Goal: Task Accomplishment & Management: Manage account settings

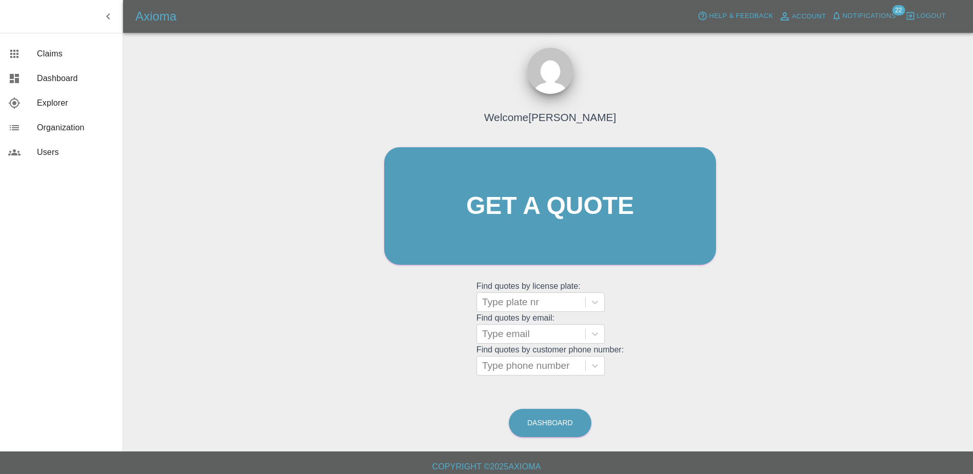
scroll to position [6, 0]
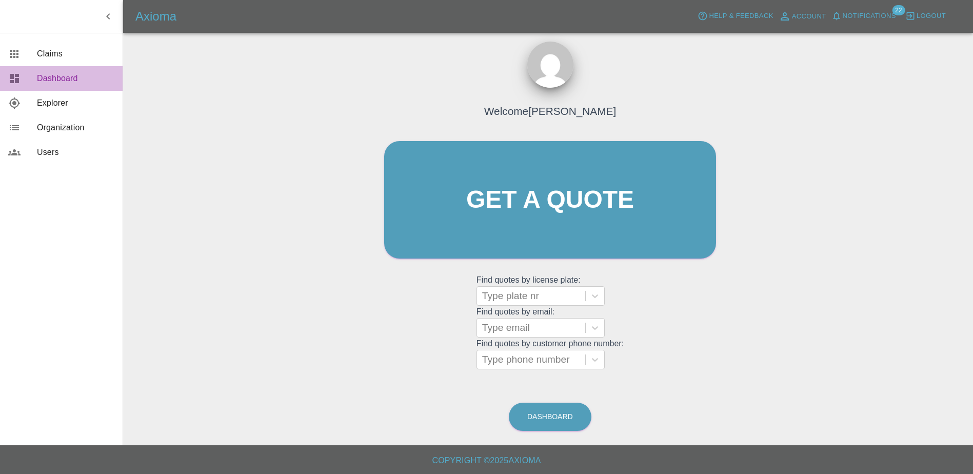
click at [56, 83] on span "Dashboard" at bounding box center [75, 78] width 77 height 12
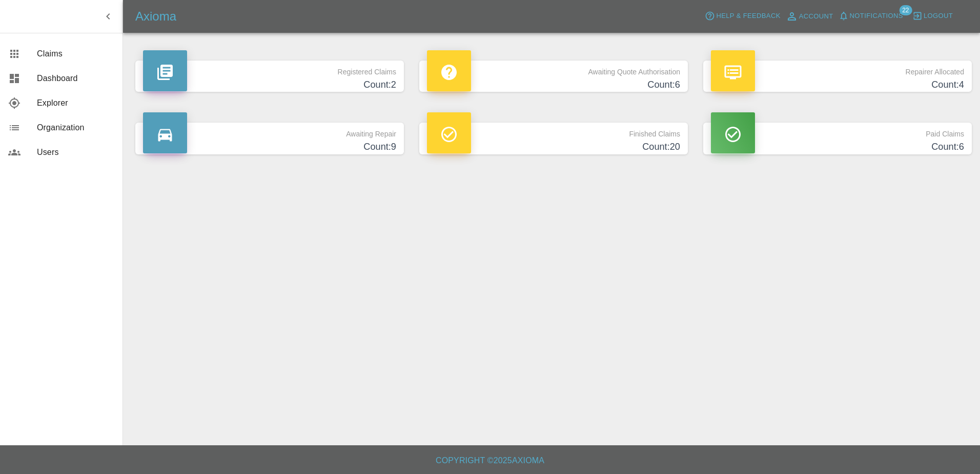
click at [355, 150] on h4 "Count: 9" at bounding box center [269, 147] width 253 height 14
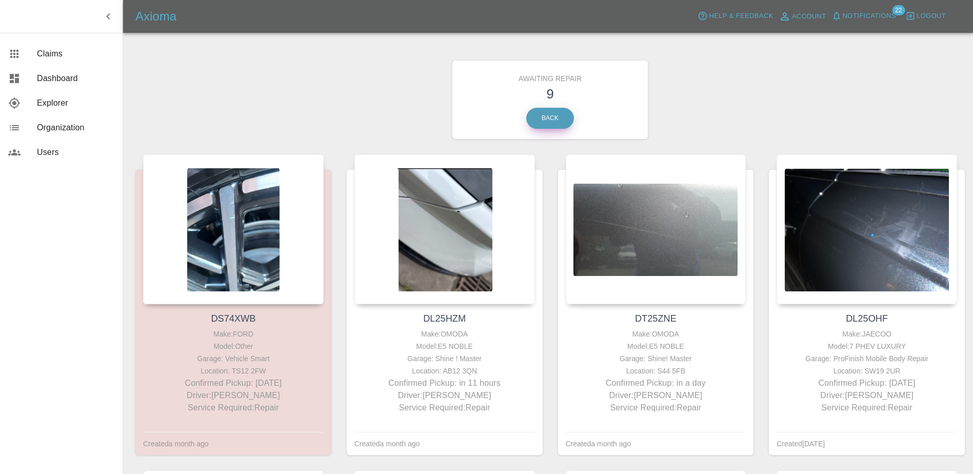
click at [545, 123] on link "Back" at bounding box center [550, 118] width 48 height 21
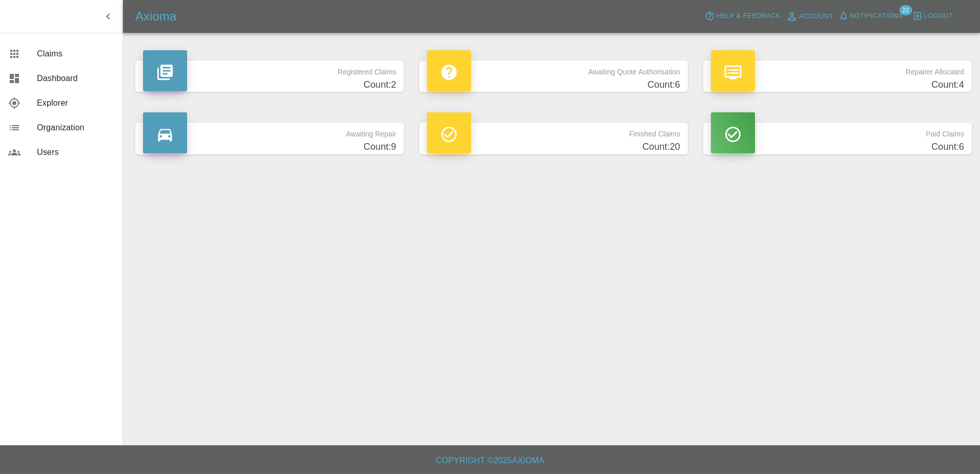
click at [555, 79] on h4 "Count: 6" at bounding box center [553, 85] width 253 height 14
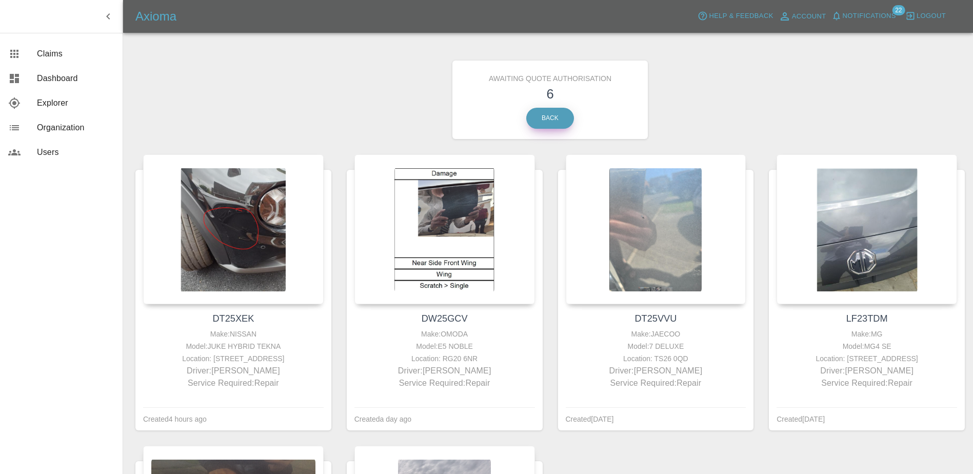
click at [537, 117] on link "Back" at bounding box center [550, 118] width 48 height 21
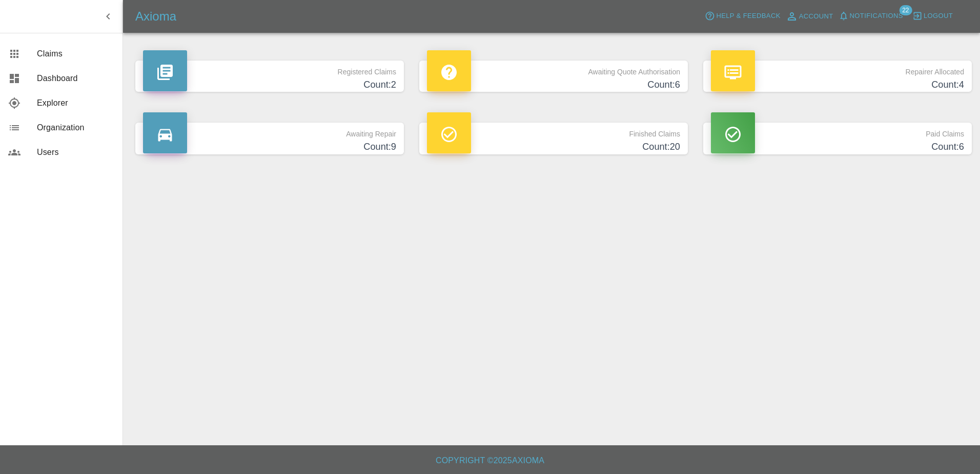
click at [268, 139] on p "Awaiting Repair" at bounding box center [269, 131] width 253 height 17
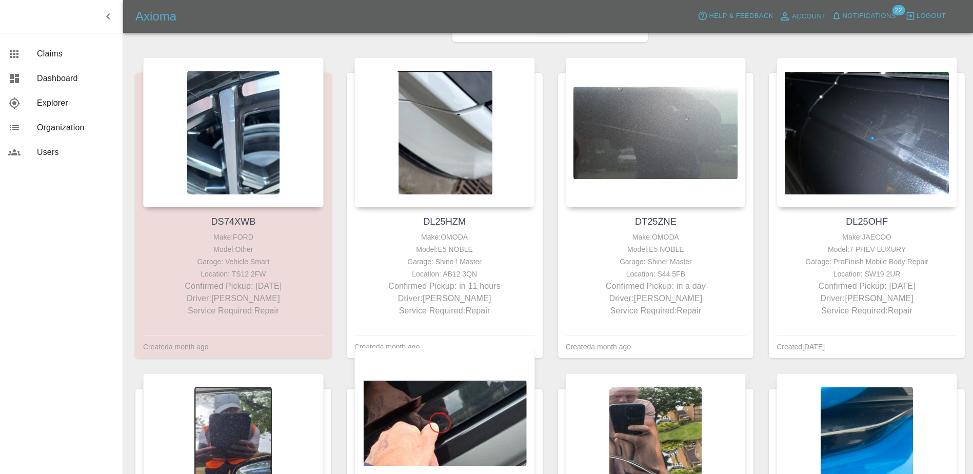
scroll to position [51, 0]
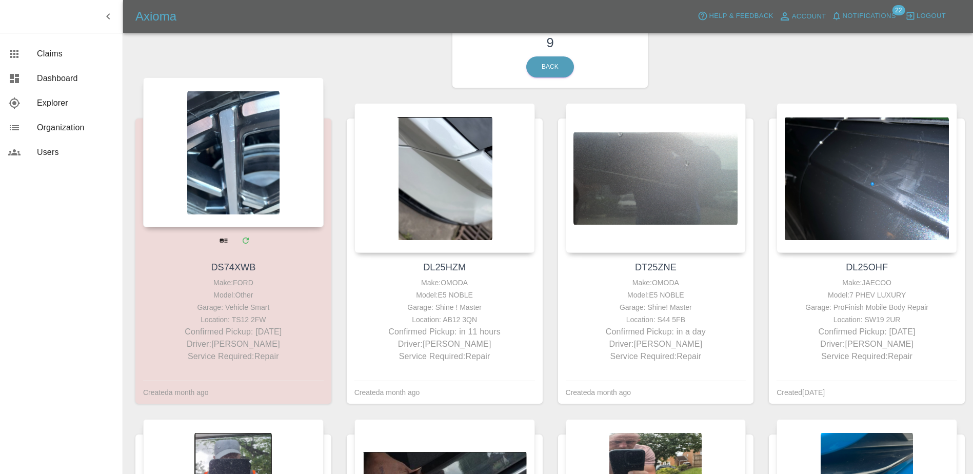
click at [308, 286] on div "Make: FORD" at bounding box center [233, 282] width 175 height 12
click at [219, 237] on icon "View" at bounding box center [222, 240] width 9 height 9
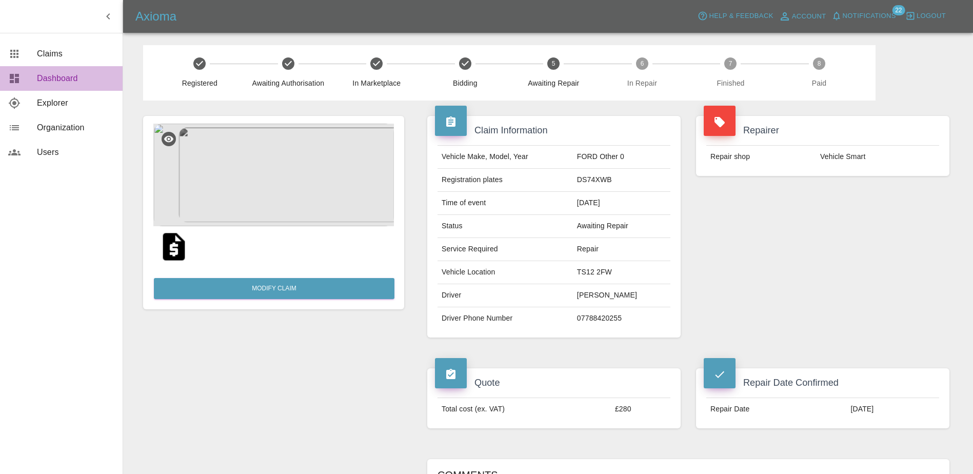
click at [78, 82] on span "Dashboard" at bounding box center [75, 78] width 77 height 12
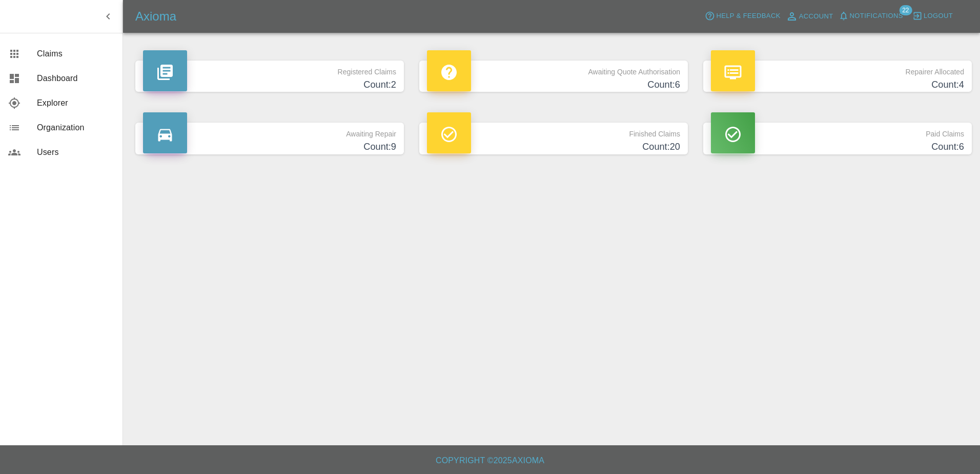
click at [277, 83] on h4 "Count: 2" at bounding box center [269, 85] width 253 height 14
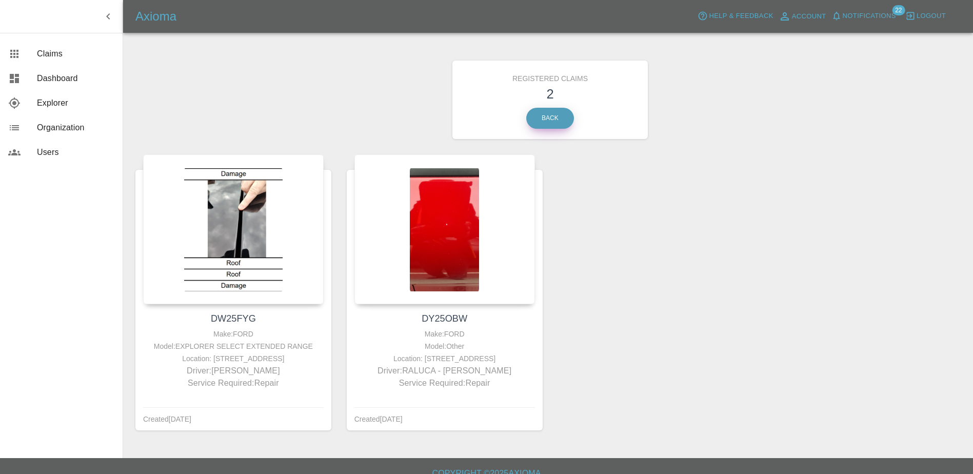
click at [556, 109] on link "Back" at bounding box center [550, 118] width 48 height 21
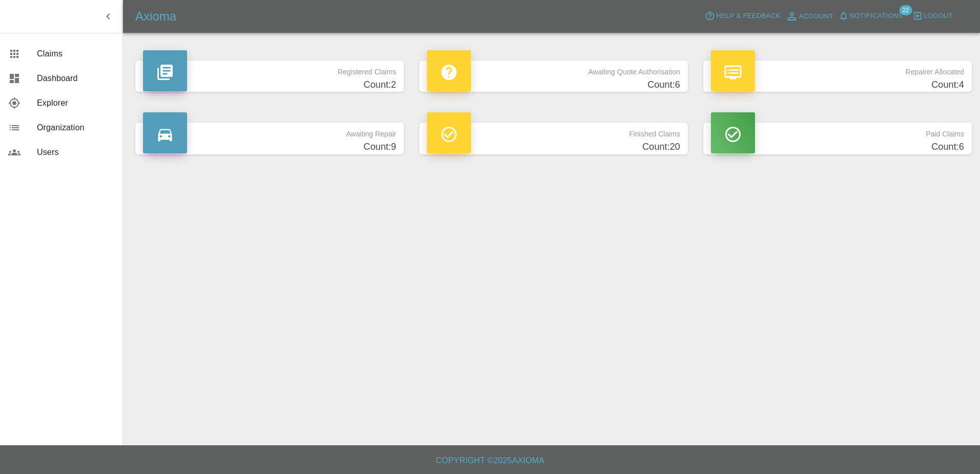
click at [869, 82] on h4 "Count: 4" at bounding box center [837, 85] width 253 height 14
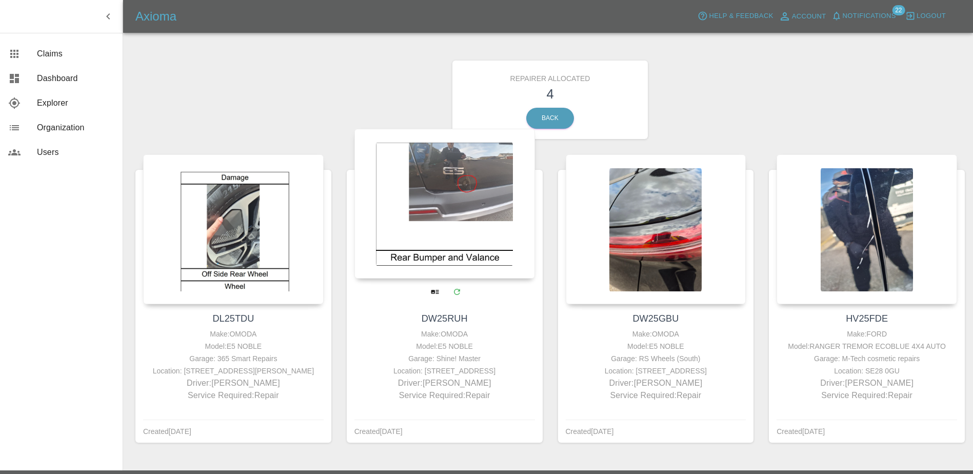
click at [425, 276] on div at bounding box center [444, 204] width 180 height 150
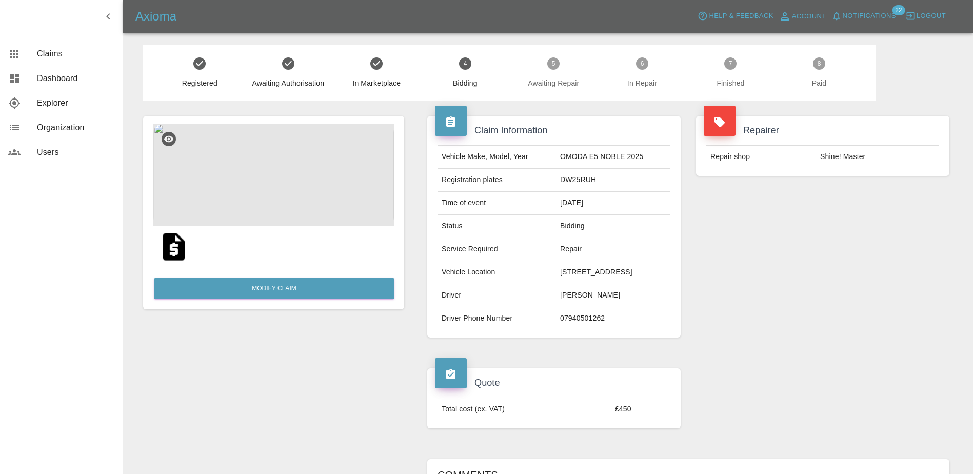
click at [108, 16] on icon "button" at bounding box center [108, 16] width 12 height 12
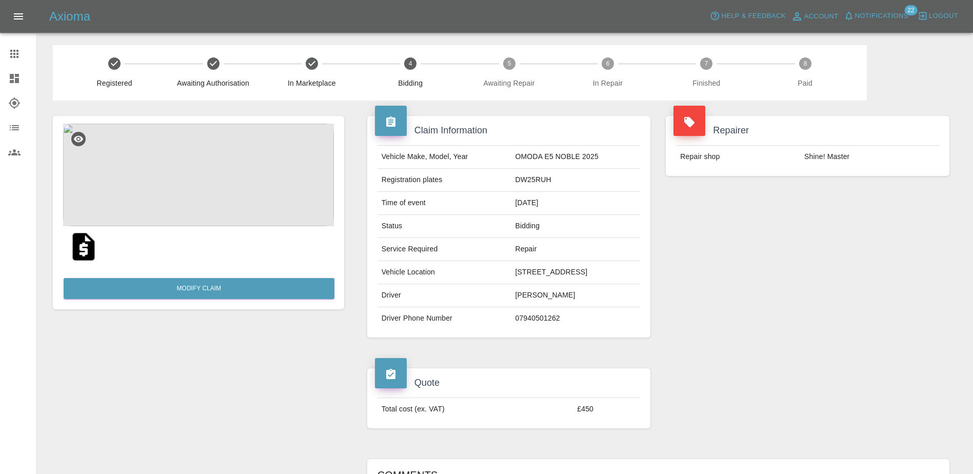
click at [11, 78] on icon at bounding box center [14, 78] width 9 height 9
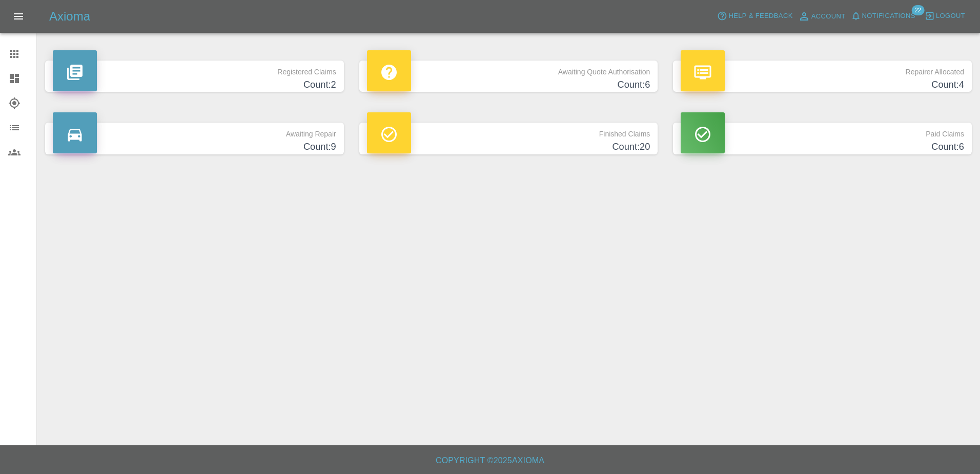
click at [854, 62] on div "Repairer Allocated Count: 4" at bounding box center [823, 76] width 314 height 62
click at [855, 72] on p "Repairer Allocated" at bounding box center [823, 69] width 284 height 17
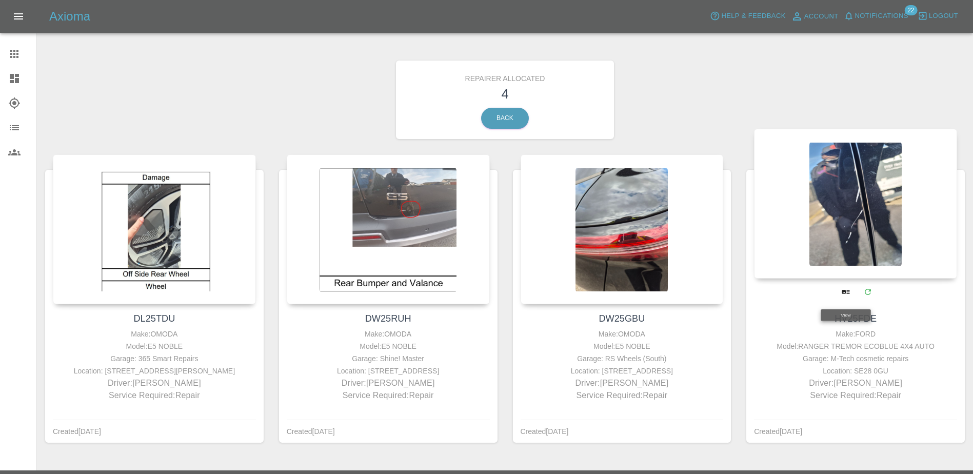
click at [846, 258] on div at bounding box center [855, 204] width 203 height 150
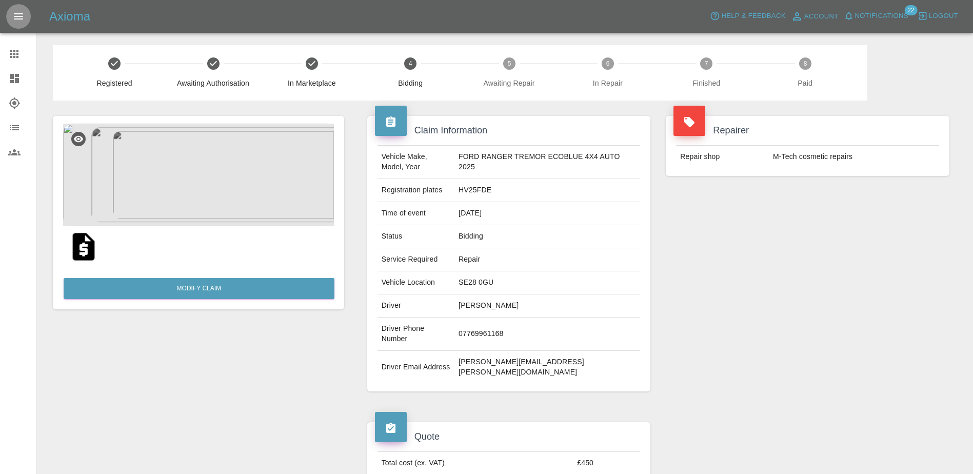
click at [17, 9] on button "Open drawer" at bounding box center [18, 16] width 25 height 25
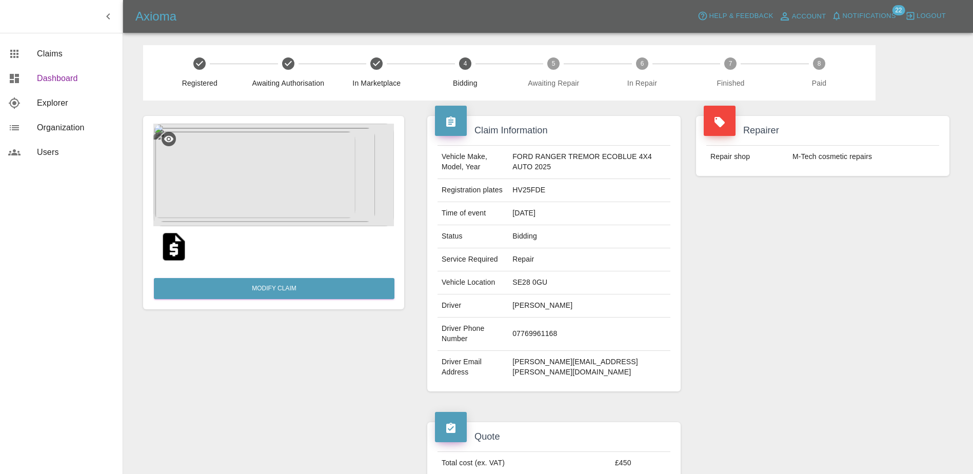
click at [67, 76] on span "Dashboard" at bounding box center [75, 78] width 77 height 12
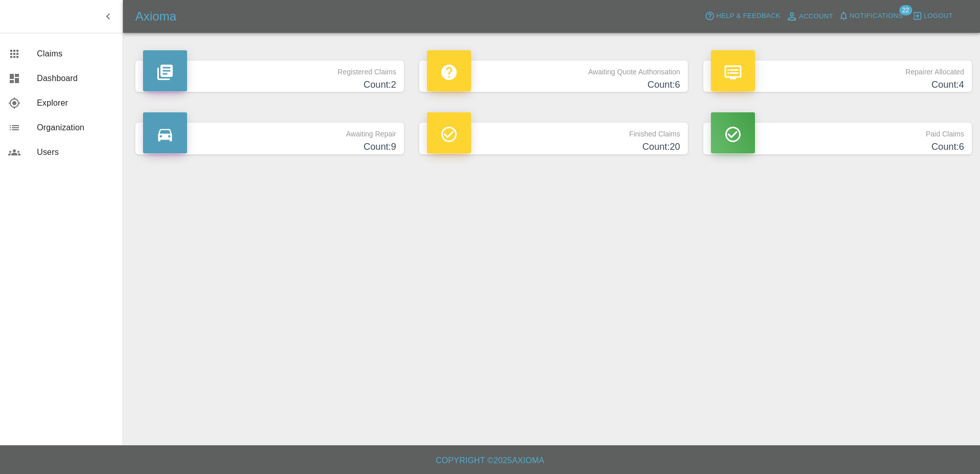
click at [852, 155] on div "Paid Claims Count: 6" at bounding box center [838, 138] width 284 height 62
click at [849, 135] on p "Paid Claims" at bounding box center [837, 131] width 253 height 17
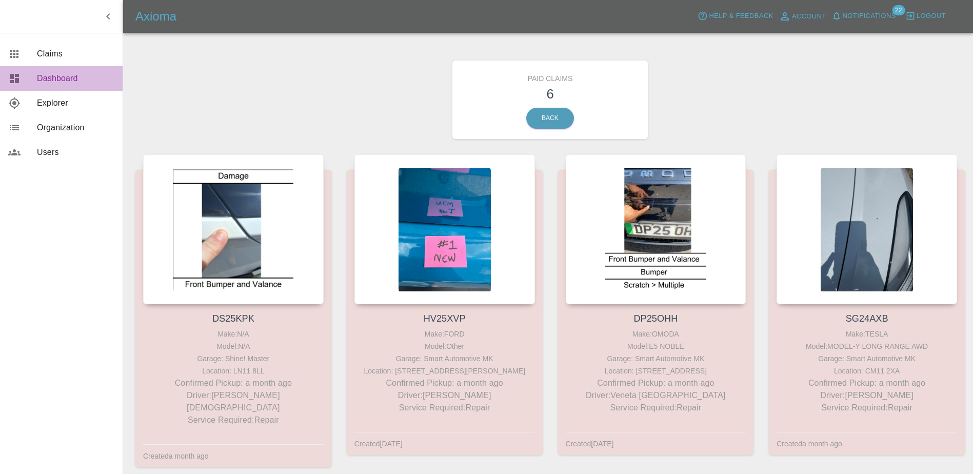
click at [36, 75] on div at bounding box center [22, 78] width 29 height 12
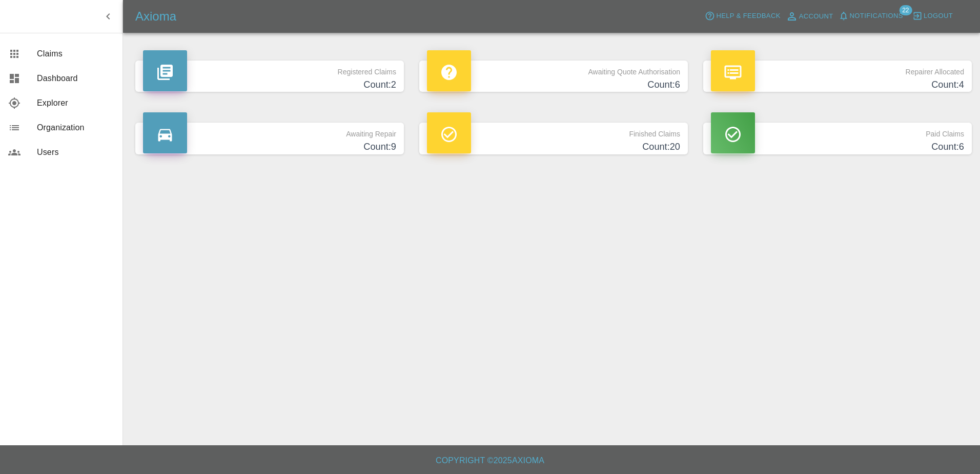
click at [779, 84] on h4 "Count: 4" at bounding box center [837, 85] width 253 height 14
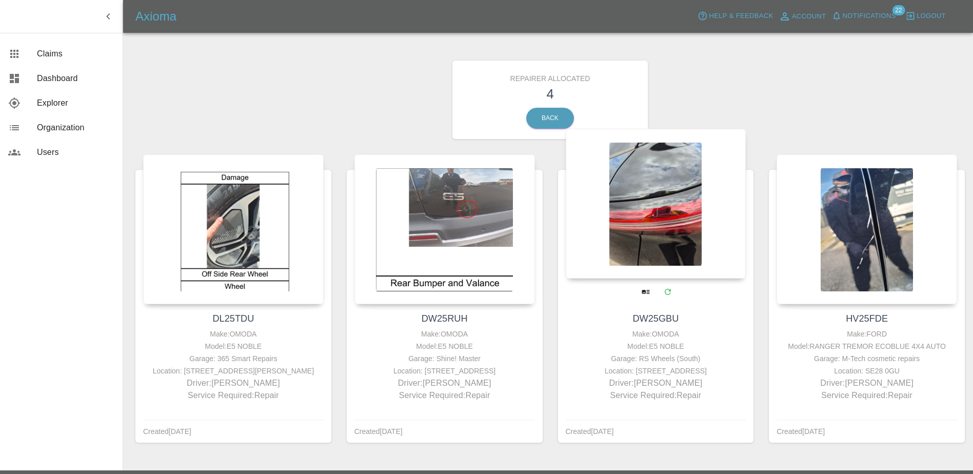
click at [690, 238] on div at bounding box center [656, 204] width 180 height 150
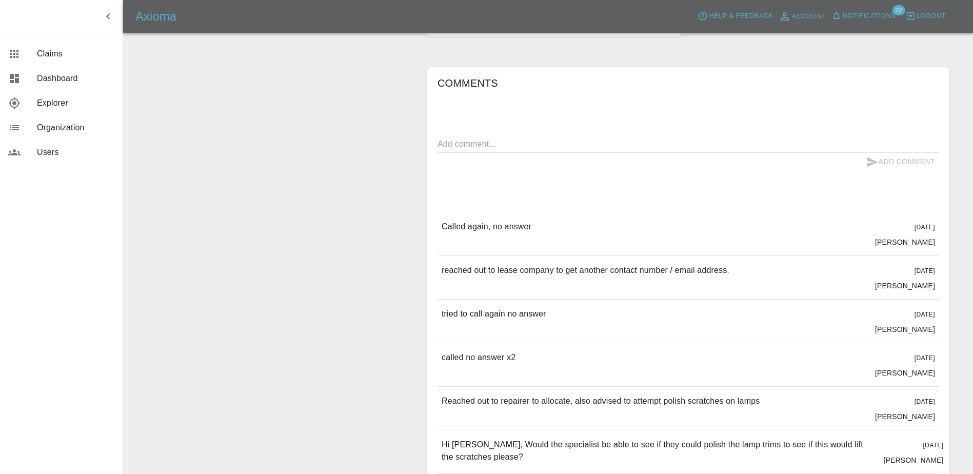
scroll to position [391, 0]
click at [41, 84] on span "Dashboard" at bounding box center [75, 78] width 77 height 12
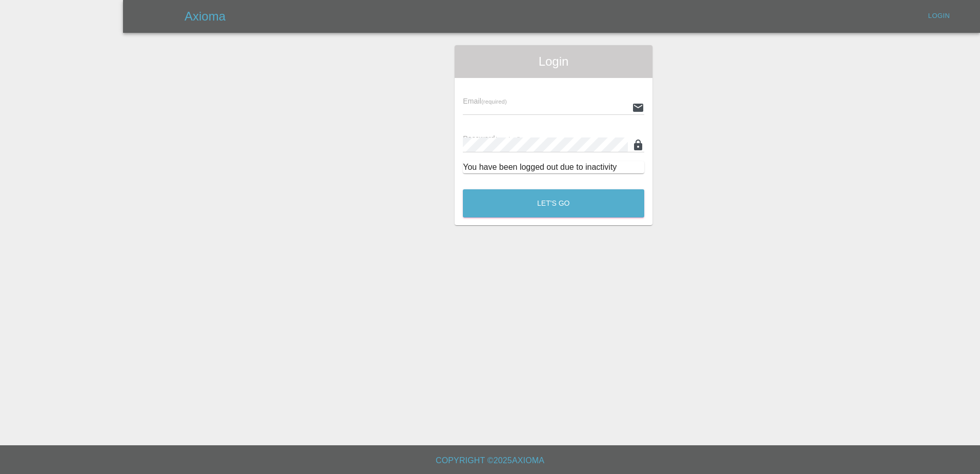
type input "[PERSON_NAME][EMAIL_ADDRESS][PERSON_NAME][DOMAIN_NAME]"
click at [592, 203] on button "Let's Go" at bounding box center [554, 203] width 182 height 28
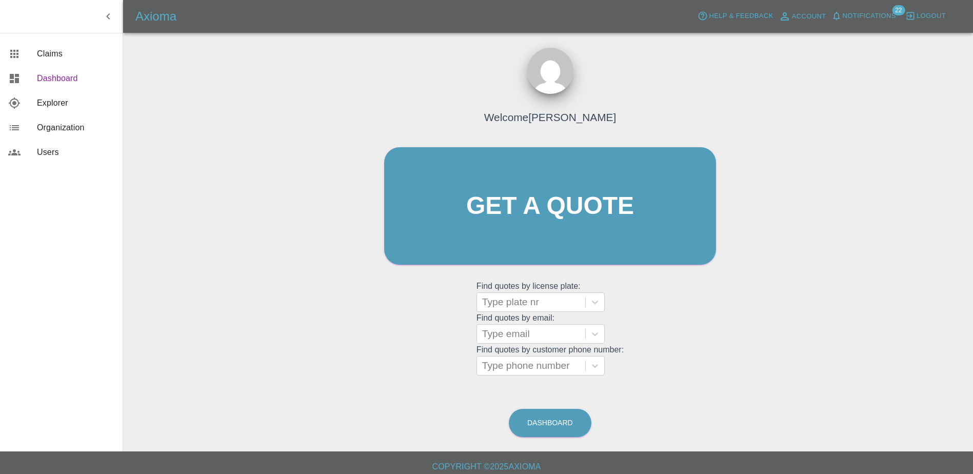
click at [57, 75] on span "Dashboard" at bounding box center [75, 78] width 77 height 12
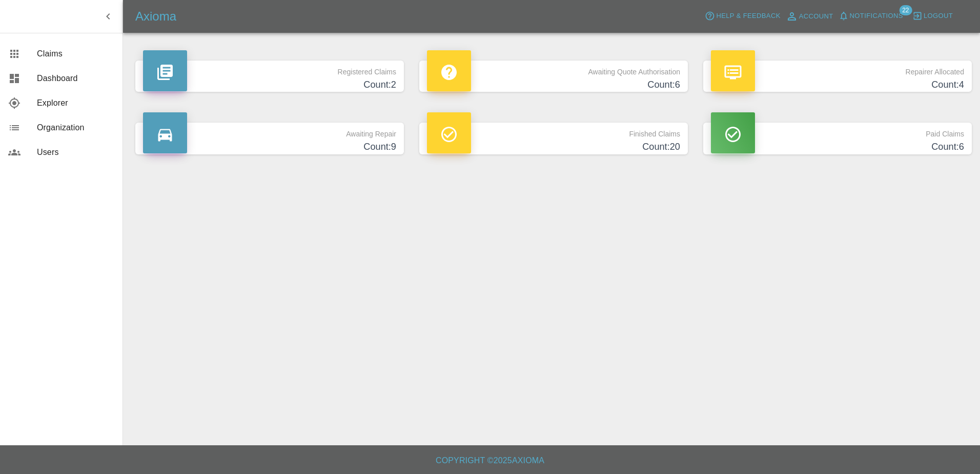
click at [954, 139] on p "Paid Claims" at bounding box center [837, 131] width 253 height 17
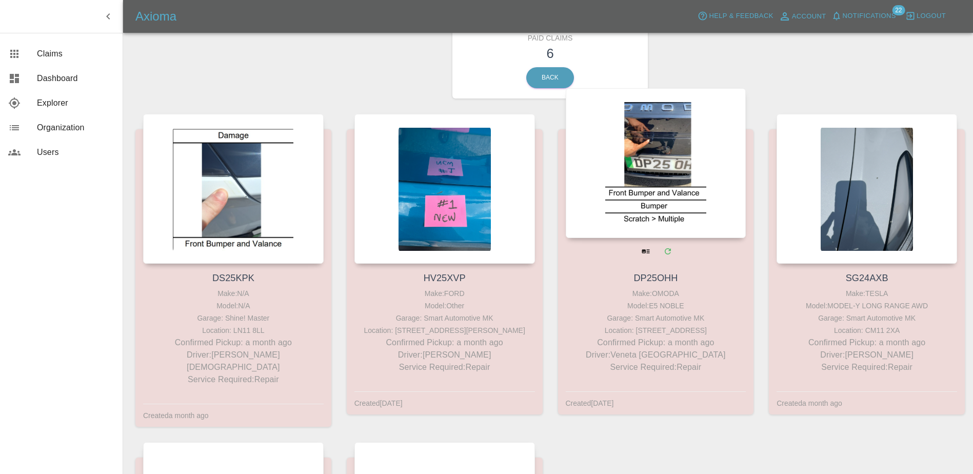
scroll to position [103, 0]
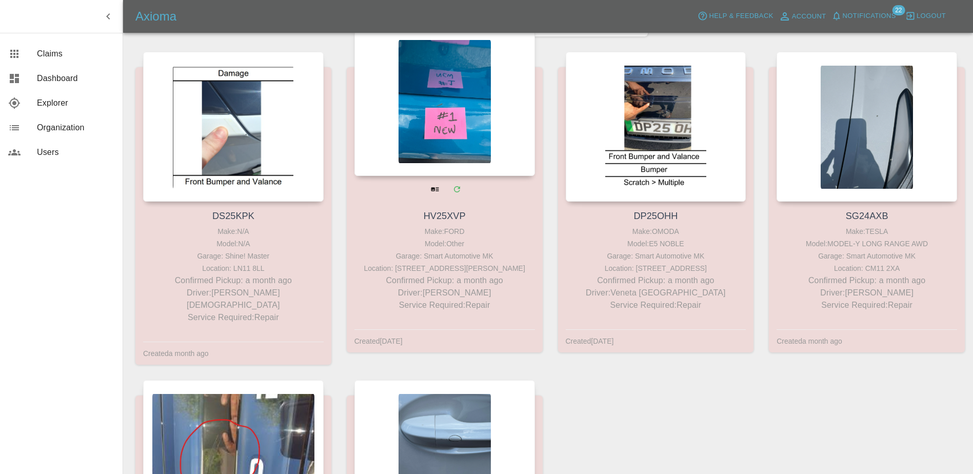
click at [437, 154] on div at bounding box center [444, 101] width 180 height 150
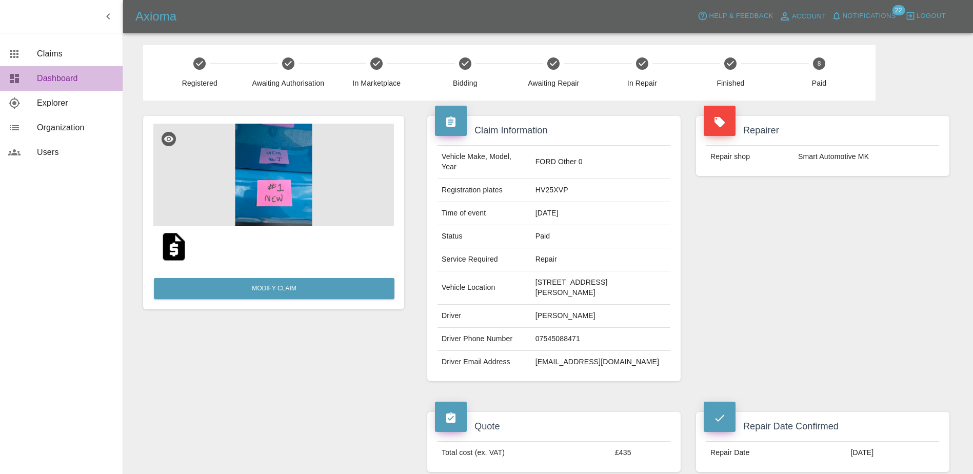
click at [48, 72] on span "Dashboard" at bounding box center [75, 78] width 77 height 12
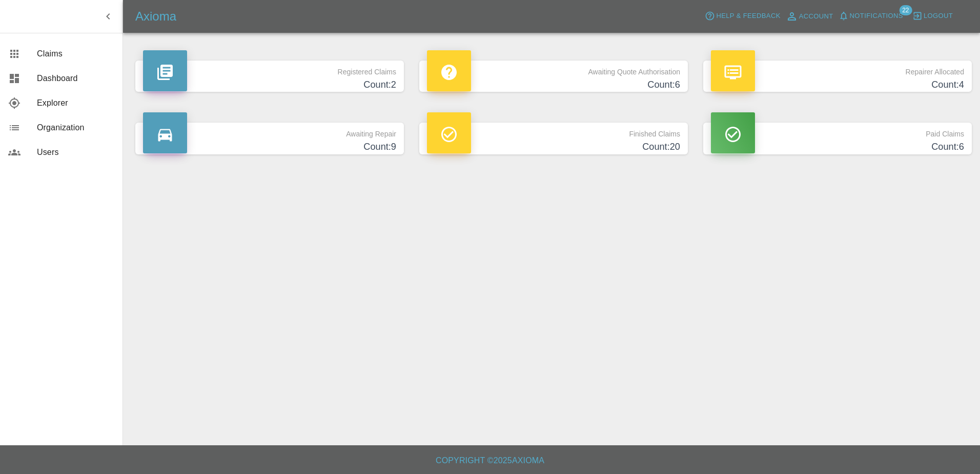
click at [841, 129] on p "Paid Claims" at bounding box center [837, 131] width 253 height 17
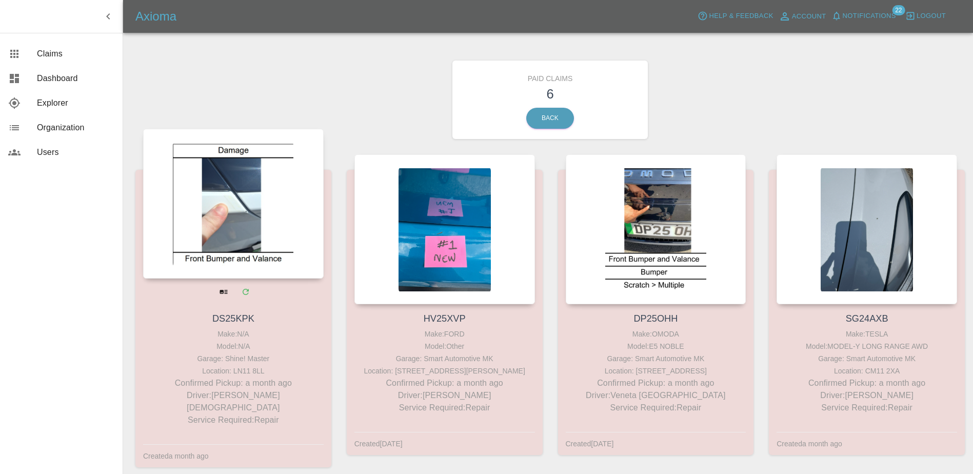
click at [238, 217] on div at bounding box center [233, 204] width 180 height 150
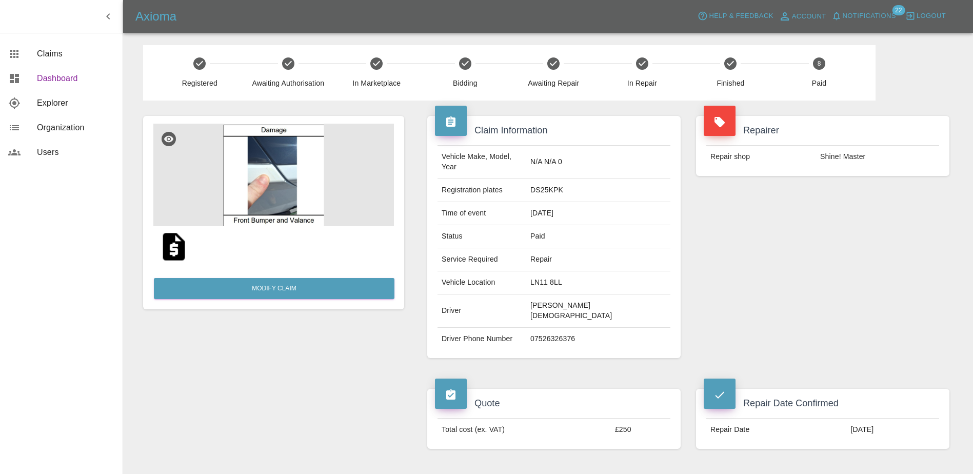
click at [77, 78] on span "Dashboard" at bounding box center [75, 78] width 77 height 12
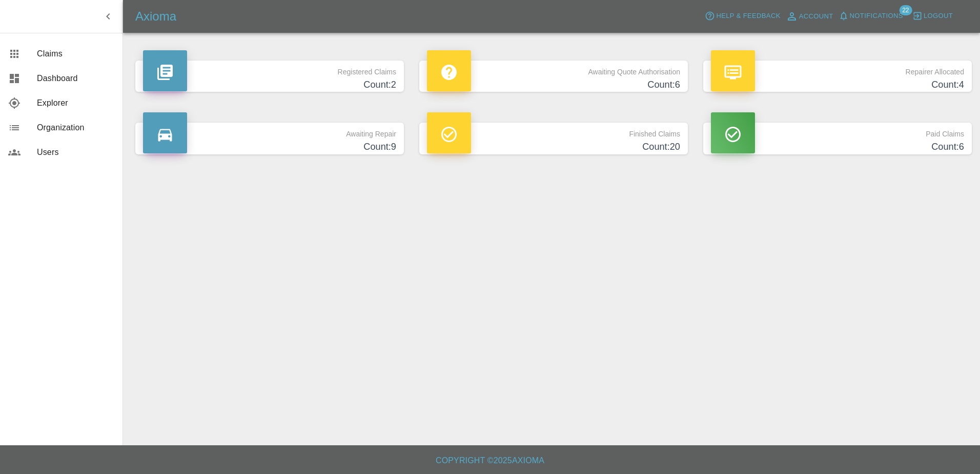
click at [622, 136] on p "Finished Claims" at bounding box center [553, 131] width 253 height 17
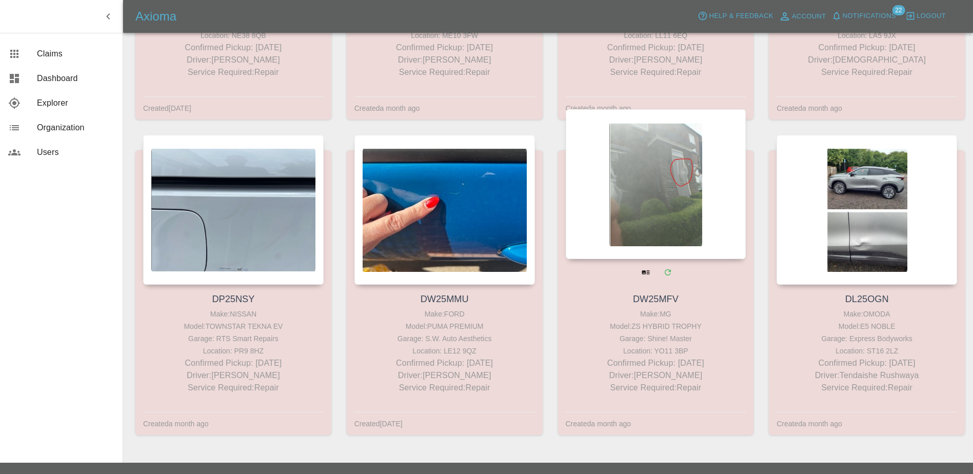
scroll to position [1299, 0]
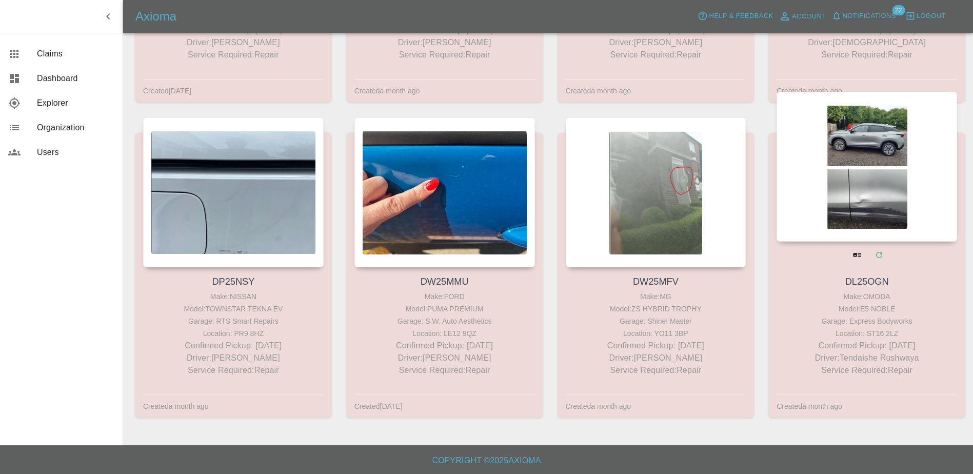
click at [863, 284] on link "DL25OGN" at bounding box center [867, 281] width 44 height 10
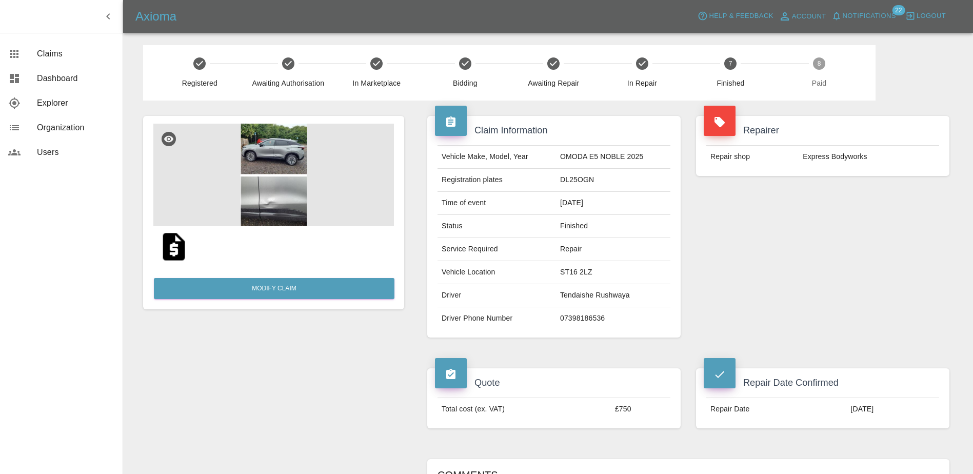
click at [574, 178] on td "DL25OGN" at bounding box center [613, 180] width 114 height 23
copy td "DL25OGN"
click at [635, 207] on td "[DATE]" at bounding box center [613, 203] width 114 height 23
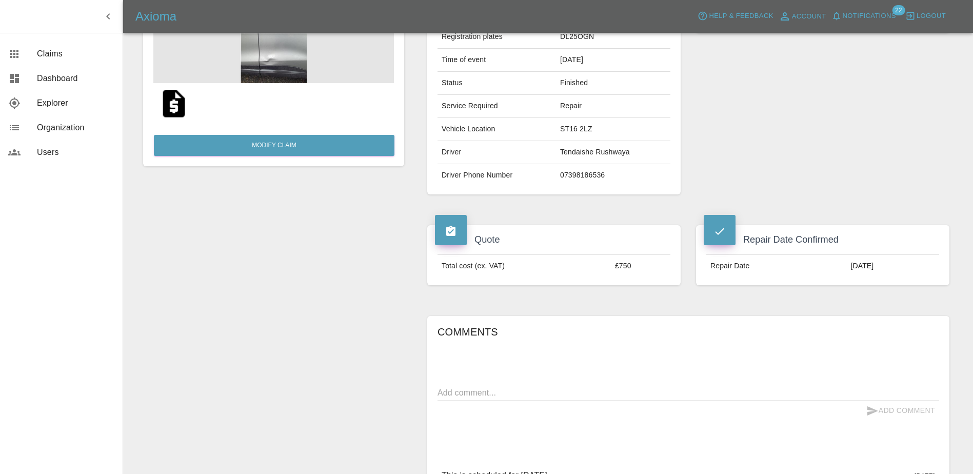
scroll to position [51, 0]
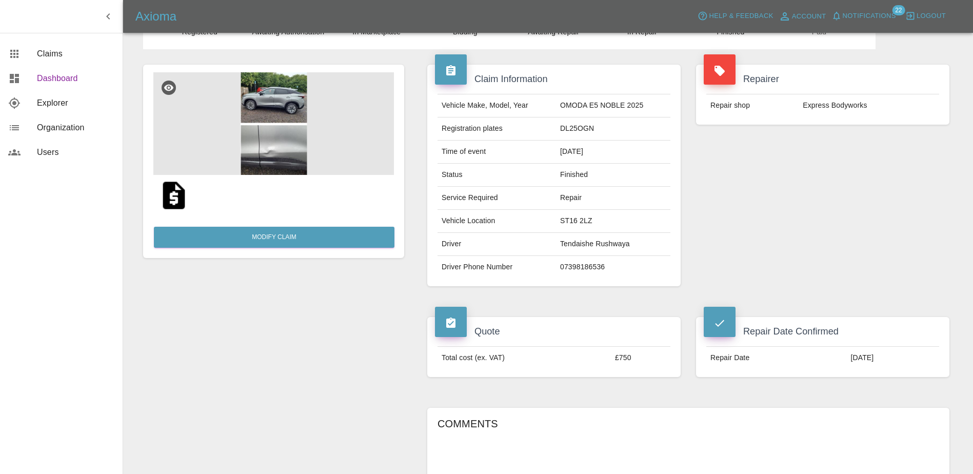
click at [41, 84] on span "Dashboard" at bounding box center [75, 78] width 77 height 12
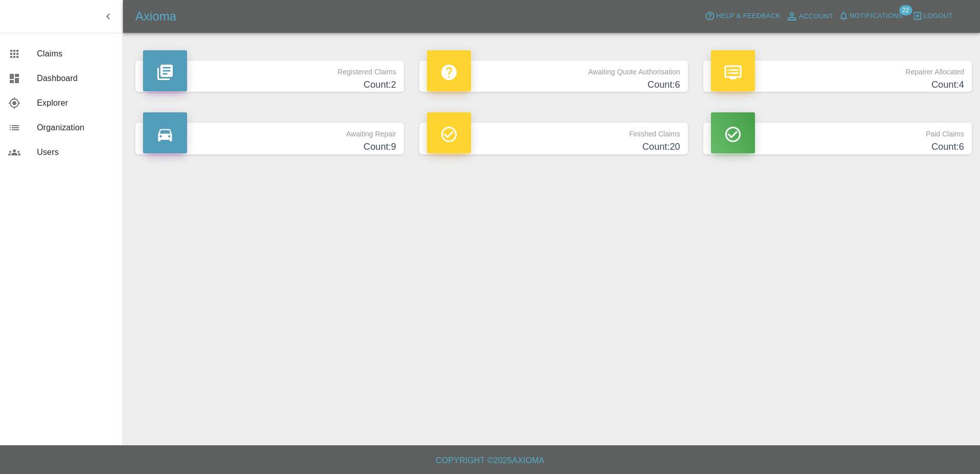
click at [312, 143] on h4 "Count: 9" at bounding box center [269, 147] width 253 height 14
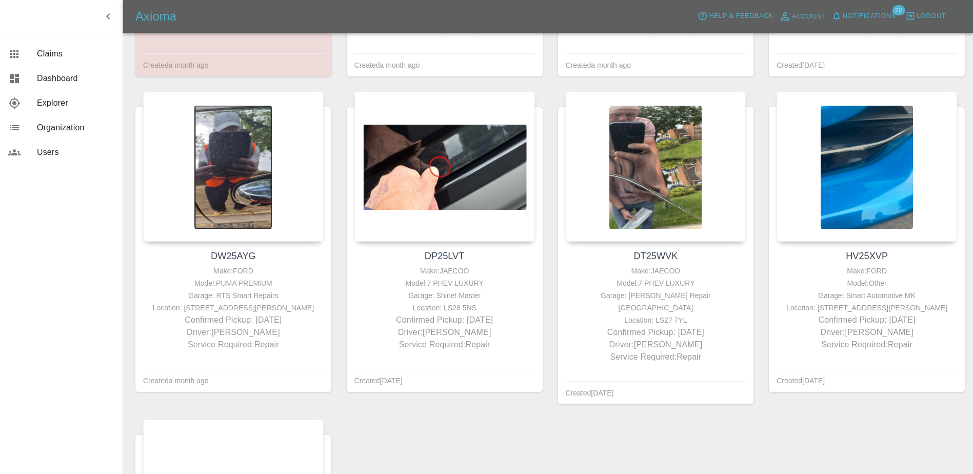
scroll to position [410, 0]
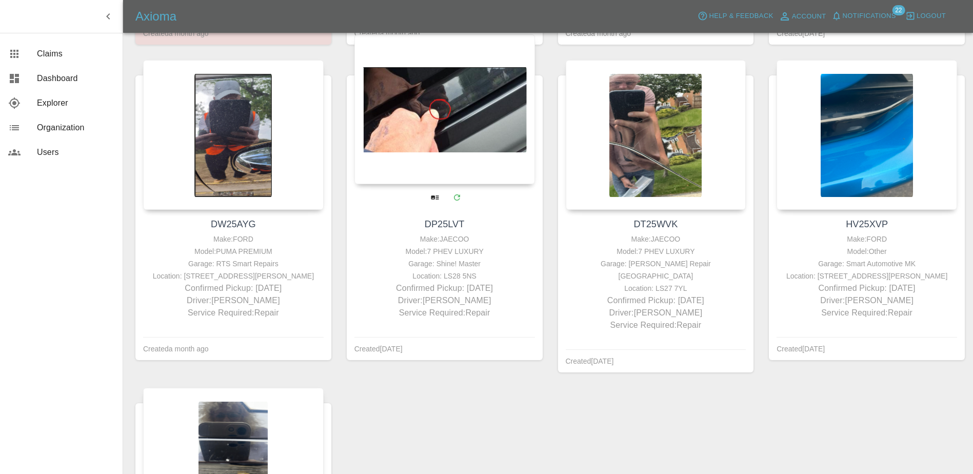
click at [379, 101] on div at bounding box center [444, 109] width 180 height 150
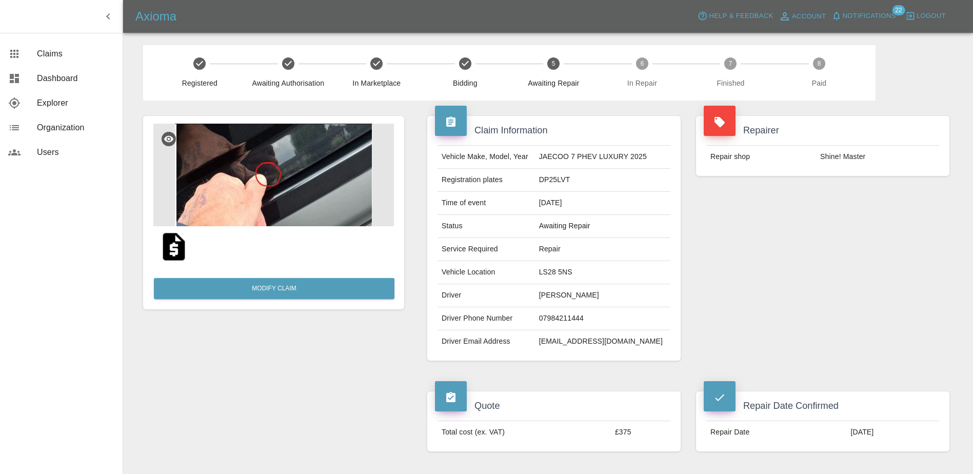
click at [571, 175] on td "DP25LVT" at bounding box center [602, 180] width 135 height 23
copy td "DP25LVT"
